Goal: Task Accomplishment & Management: Use online tool/utility

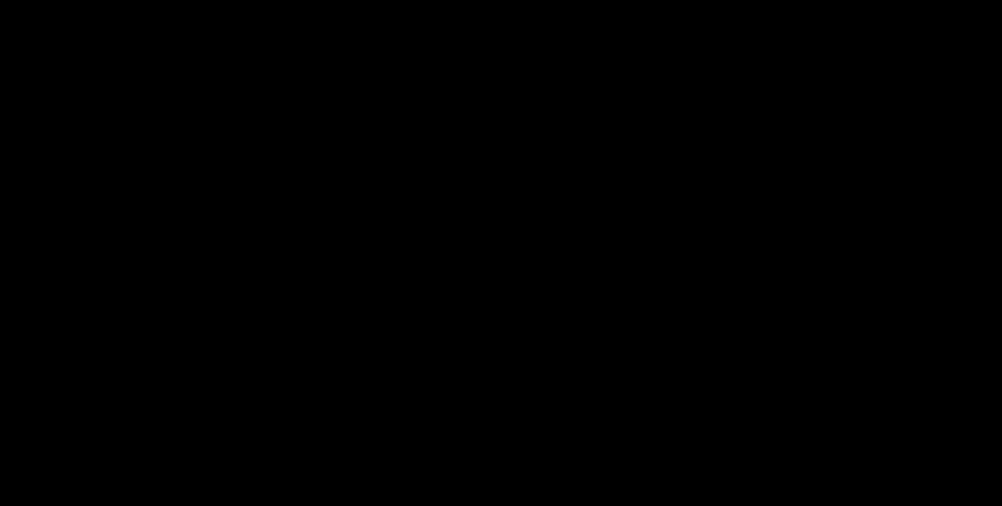
scroll to position [97, 0]
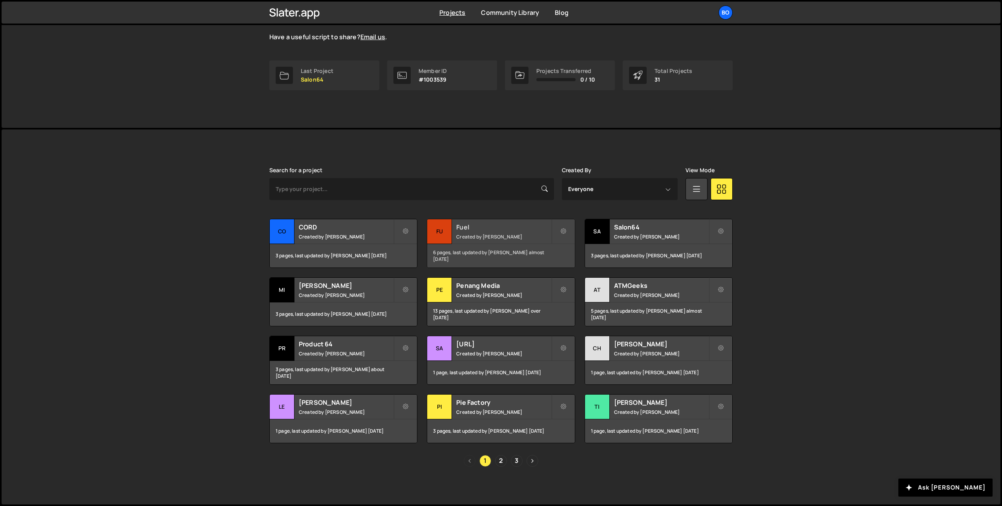
click at [461, 235] on small "Created by Dan Wykes" at bounding box center [503, 237] width 95 height 7
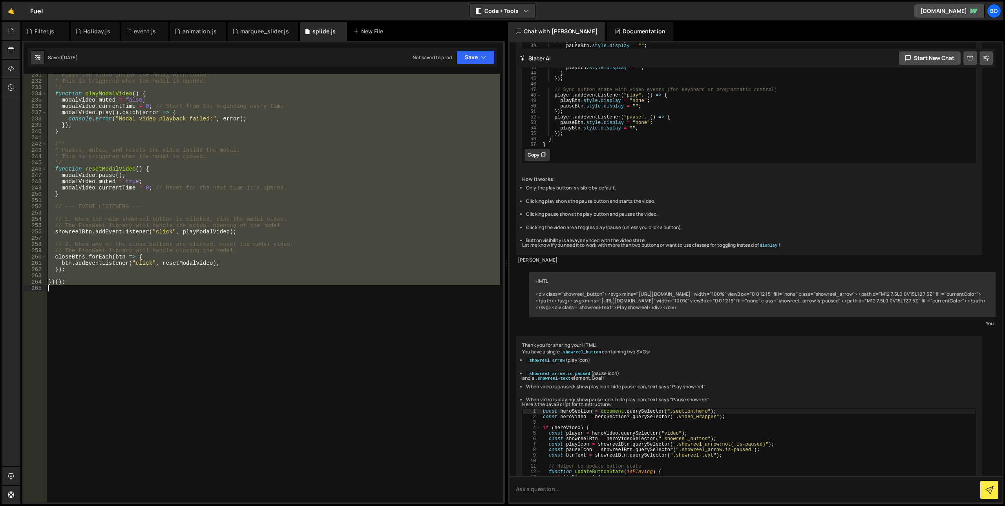
scroll to position [1447, 0]
drag, startPoint x: 48, startPoint y: 172, endPoint x: 61, endPoint y: 344, distance: 172.9
click at [61, 344] on div "* Plays the video inside the modal with sound. * This is triggered when the mod…" at bounding box center [273, 293] width 453 height 442
type textarea "})();"
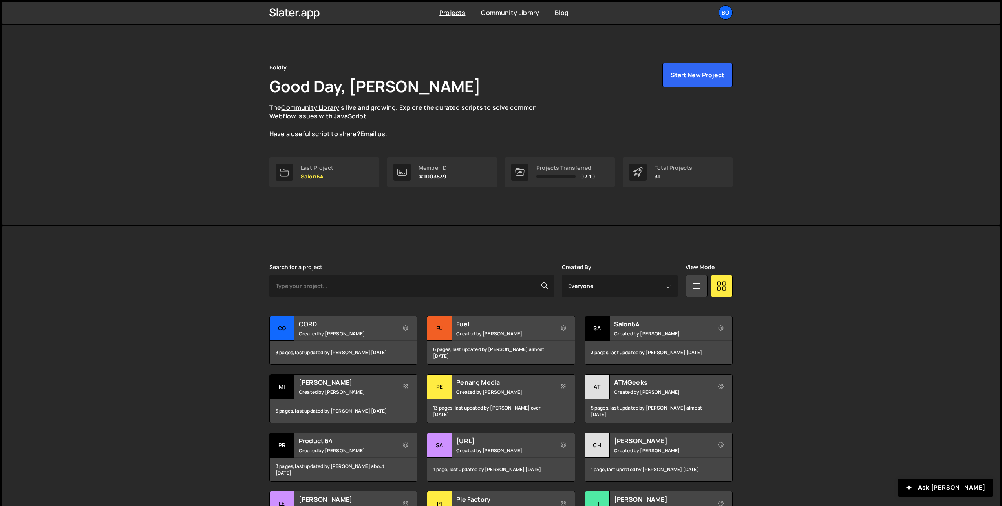
scroll to position [97, 0]
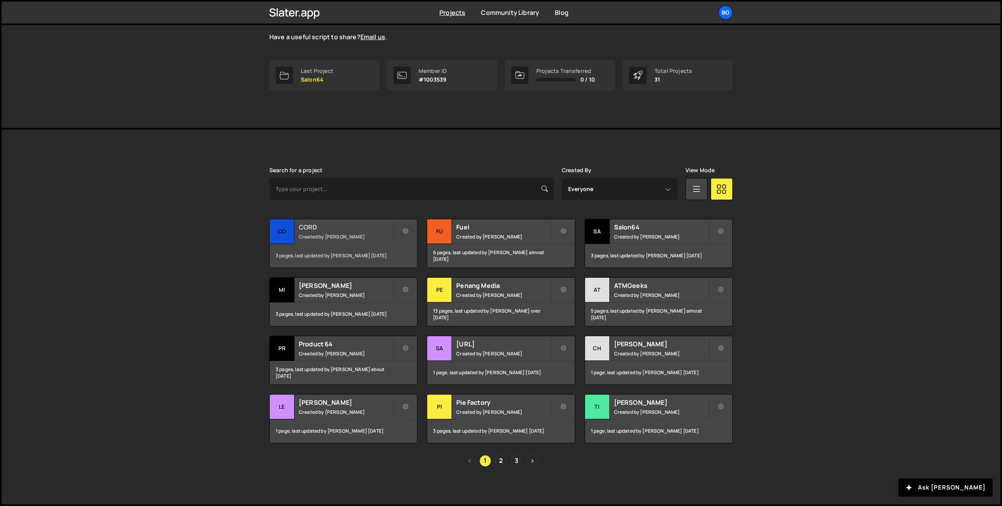
click at [321, 229] on h2 "CORD" at bounding box center [346, 227] width 95 height 9
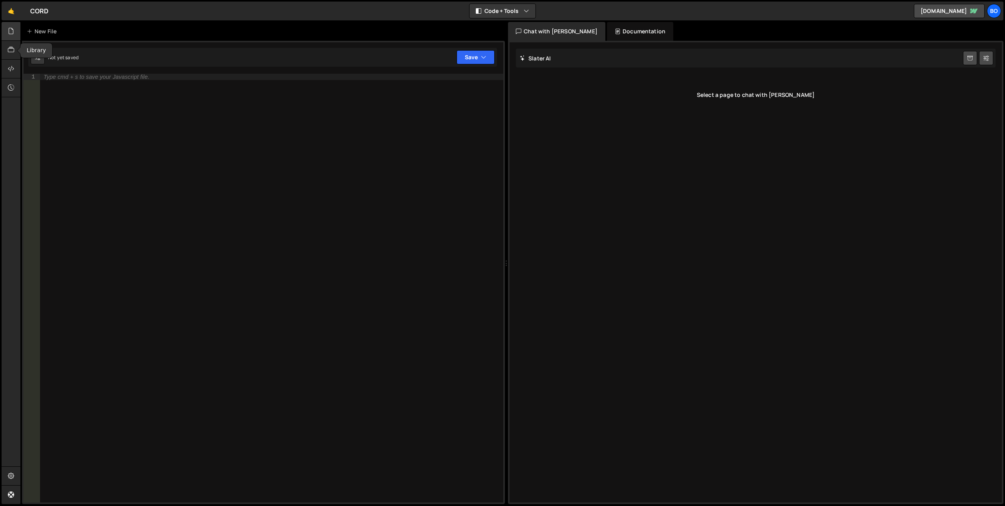
click at [9, 32] on icon at bounding box center [11, 31] width 6 height 9
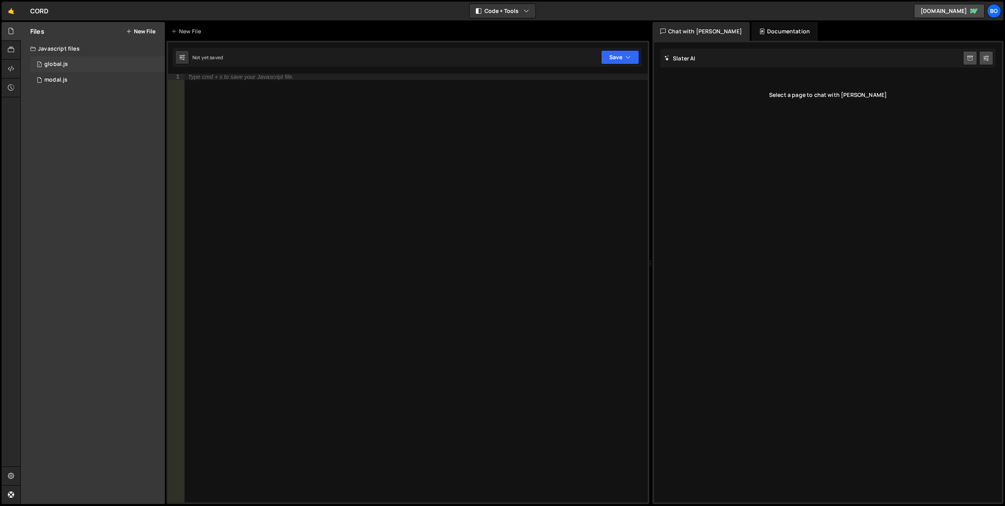
click at [95, 64] on div "1 global.js 0" at bounding box center [97, 65] width 135 height 16
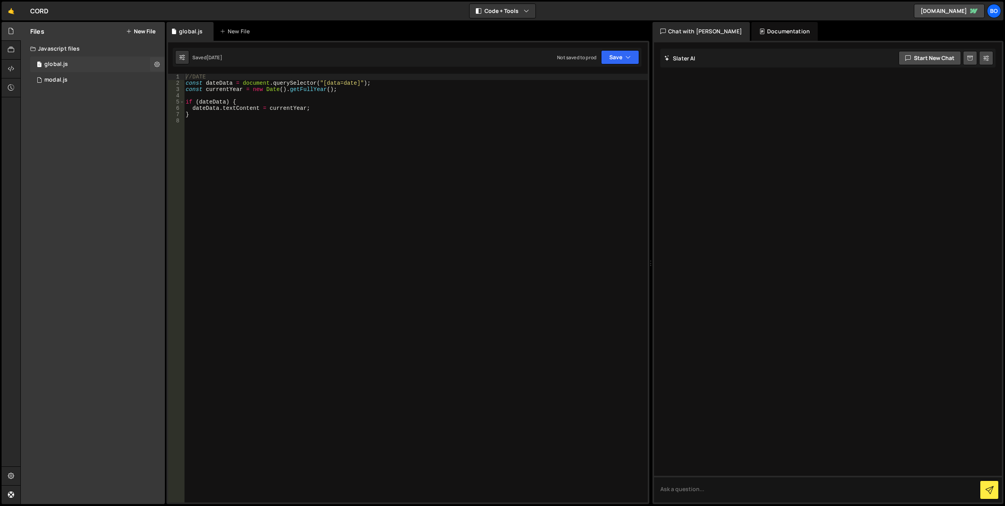
scroll to position [38, 0]
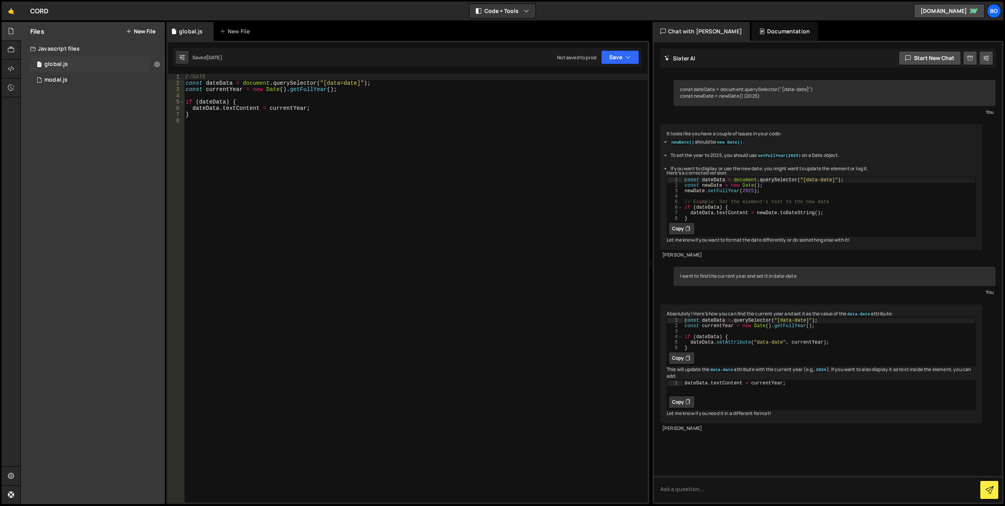
click at [157, 63] on icon at bounding box center [156, 63] width 5 height 7
type input "global"
radio input "true"
checkbox input "true"
click at [181, 79] on button "Edit File Settings" at bounding box center [204, 81] width 77 height 16
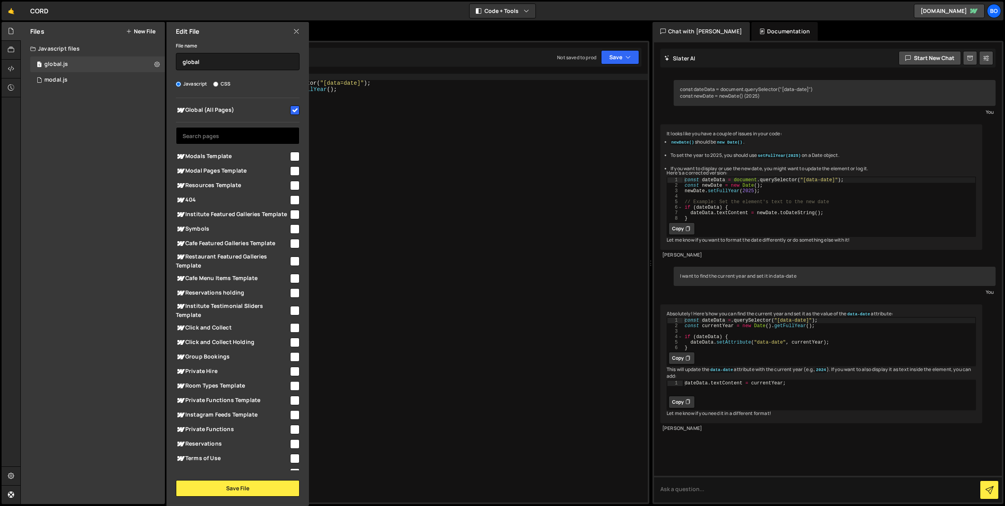
click at [212, 137] on input "text" at bounding box center [238, 135] width 124 height 17
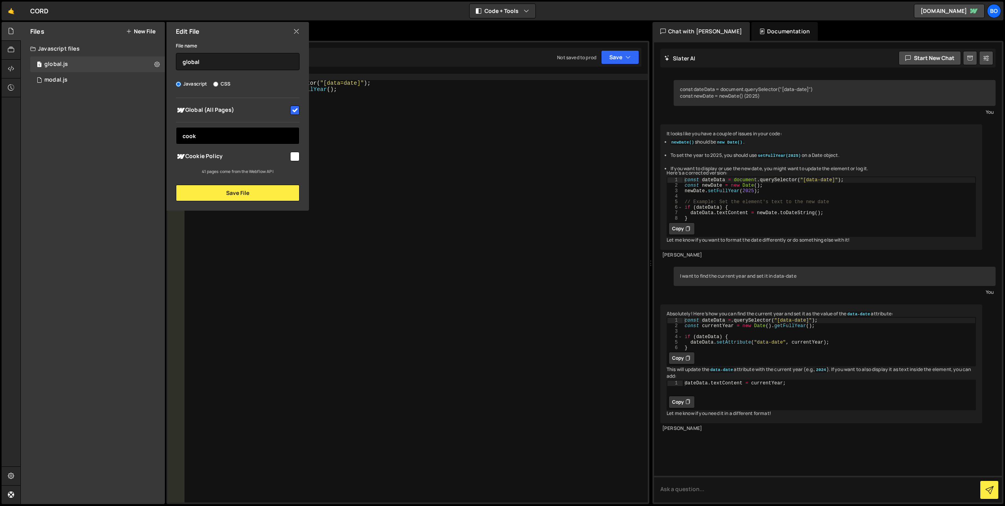
type input "cook"
click at [297, 28] on icon at bounding box center [296, 31] width 6 height 9
